Goal: Connect with others: Connect with others

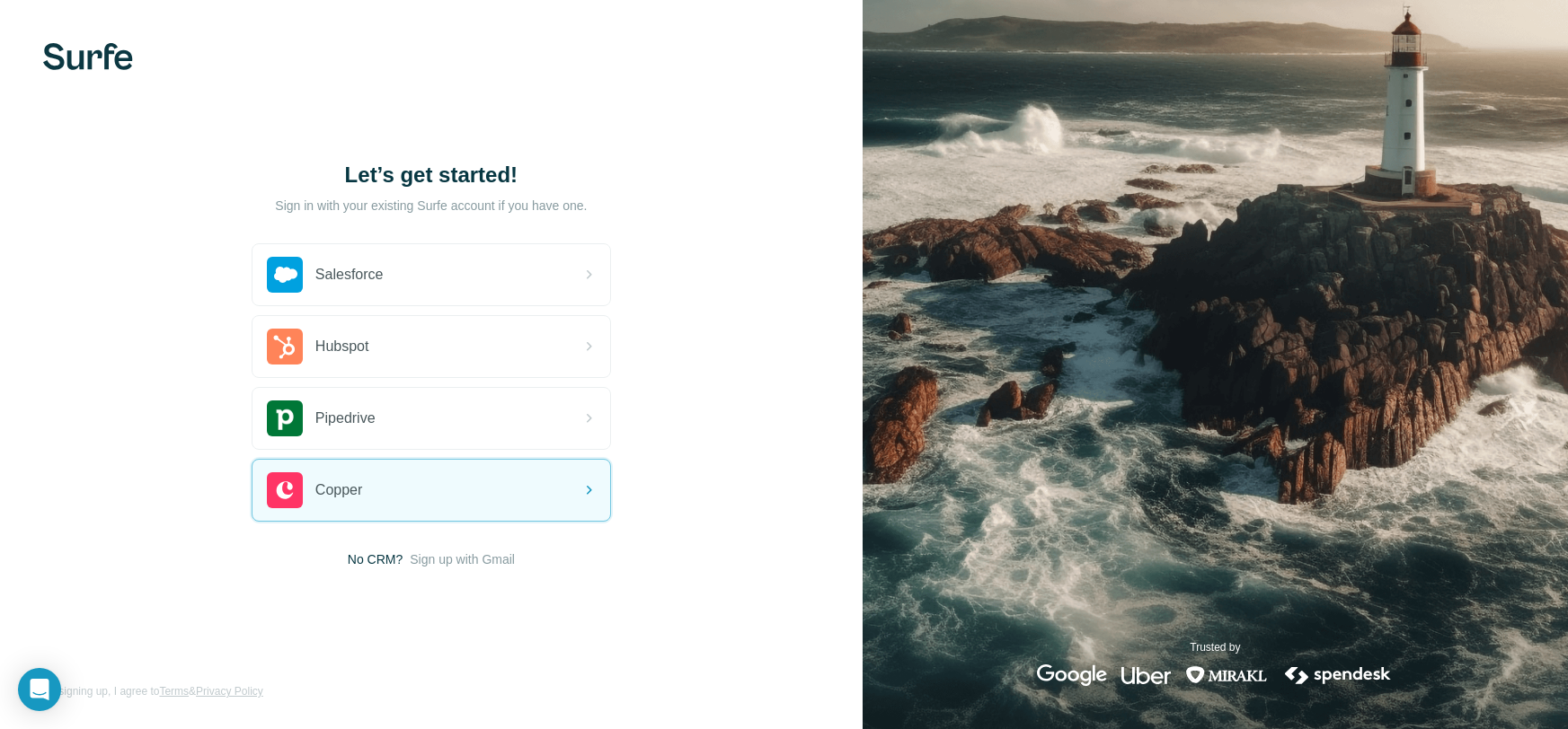
click at [359, 562] on span "No CRM?" at bounding box center [375, 560] width 55 height 18
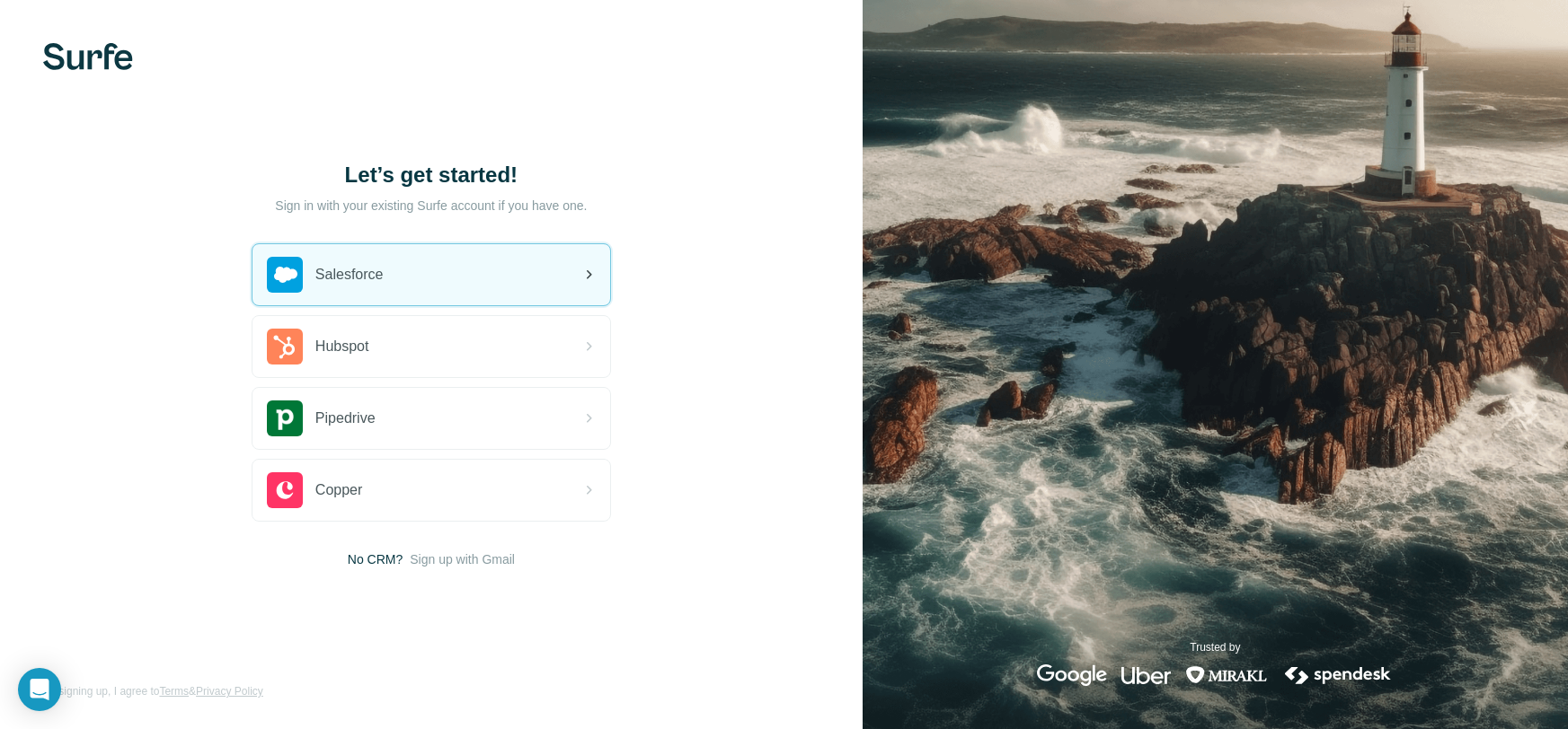
click at [380, 270] on span "Salesforce" at bounding box center [349, 275] width 69 height 22
click at [288, 275] on img at bounding box center [285, 275] width 36 height 36
